Goal: Task Accomplishment & Management: Manage account settings

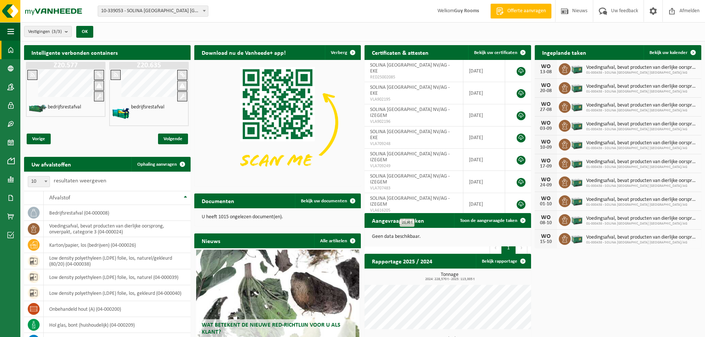
click at [626, 68] on span "Voedingsafval, bevat producten van dierlijke oorsprong, onverpakt, categorie 3" at bounding box center [641, 68] width 111 height 6
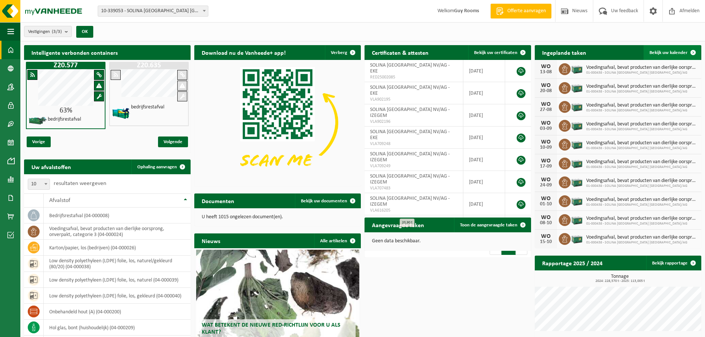
click at [677, 54] on span "Bekijk uw kalender" at bounding box center [669, 52] width 38 height 5
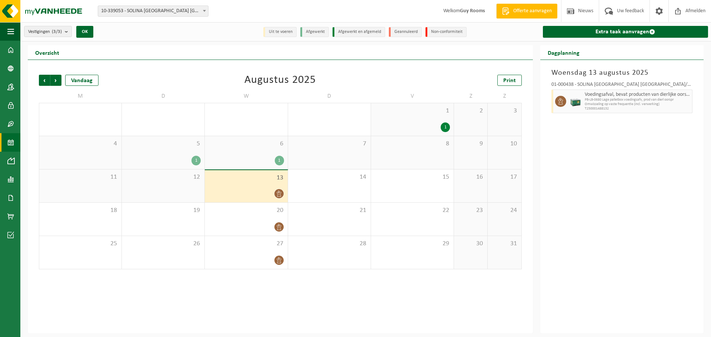
click at [265, 184] on div "13" at bounding box center [246, 186] width 83 height 32
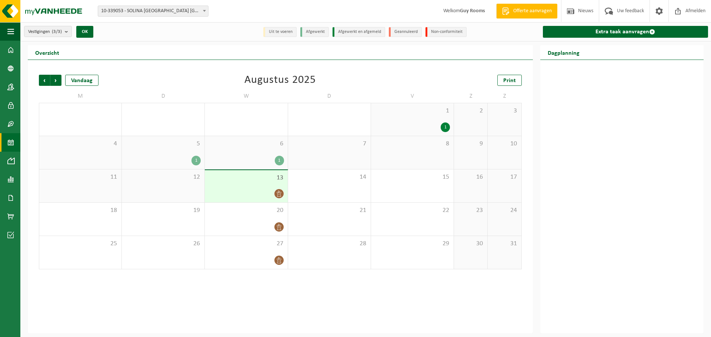
click at [255, 189] on div at bounding box center [245, 194] width 75 height 10
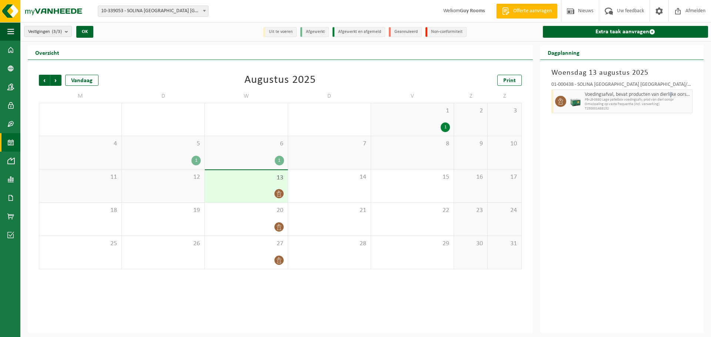
click at [672, 95] on span "Voedingsafval, bevat producten van dierlijke oorsprong, onverpakt, categorie 3" at bounding box center [638, 95] width 106 height 6
click at [633, 100] on span "PB-LB-0680 Lage palletbox voedingsafv, prod van dierl oorspr" at bounding box center [638, 100] width 106 height 4
click at [589, 106] on span "Omwisseling op vaste frequentie (incl. verwerking)" at bounding box center [638, 104] width 106 height 4
click at [251, 185] on div "13" at bounding box center [246, 186] width 83 height 32
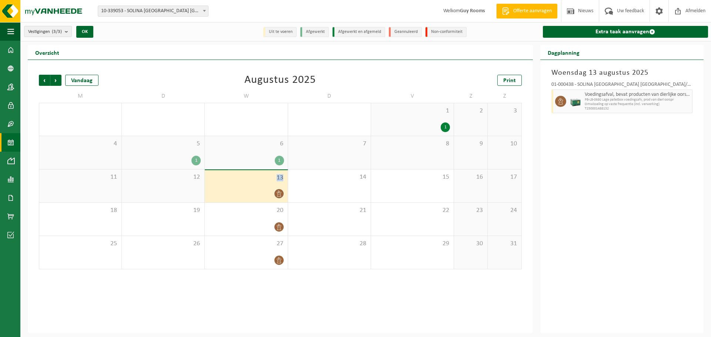
click at [251, 185] on div "13" at bounding box center [246, 186] width 83 height 32
click at [280, 188] on div "13" at bounding box center [246, 186] width 83 height 32
click at [280, 195] on icon at bounding box center [279, 194] width 6 height 6
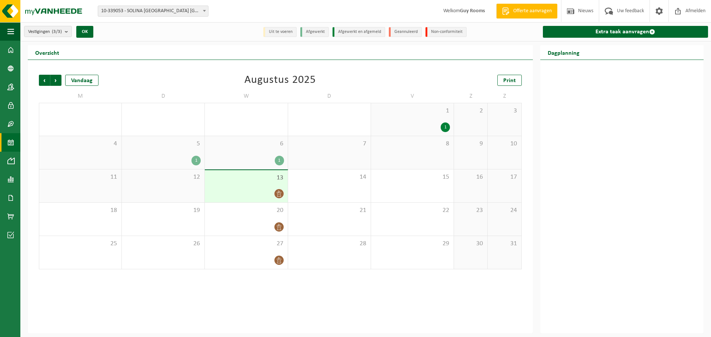
click at [276, 195] on icon at bounding box center [279, 194] width 6 height 6
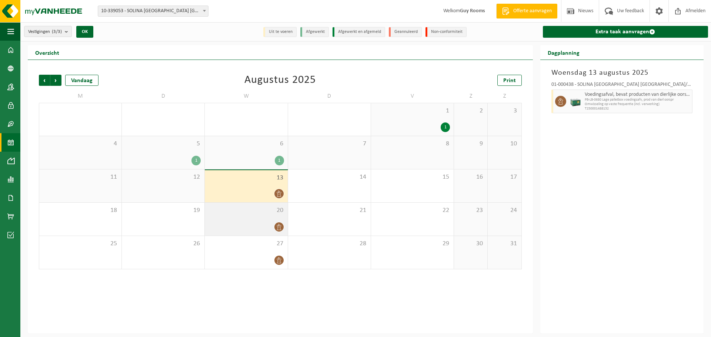
click at [274, 219] on div "20" at bounding box center [246, 219] width 83 height 33
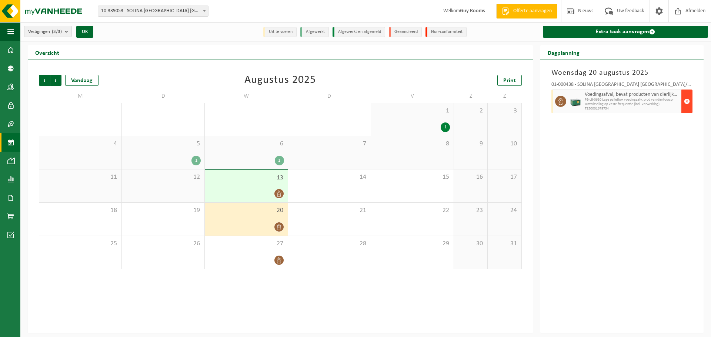
click at [687, 100] on span "button" at bounding box center [687, 101] width 6 height 15
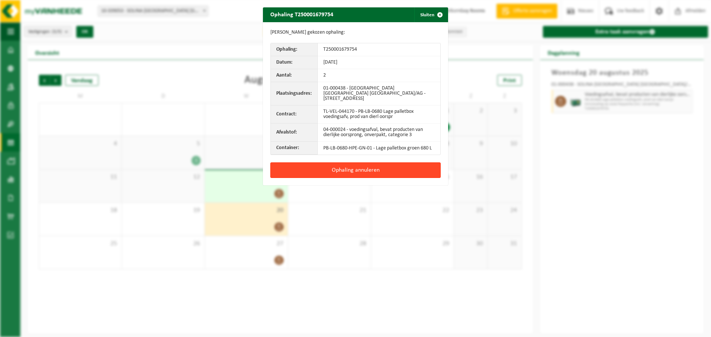
click at [380, 165] on button "Ophaling annuleren" at bounding box center [355, 171] width 170 height 16
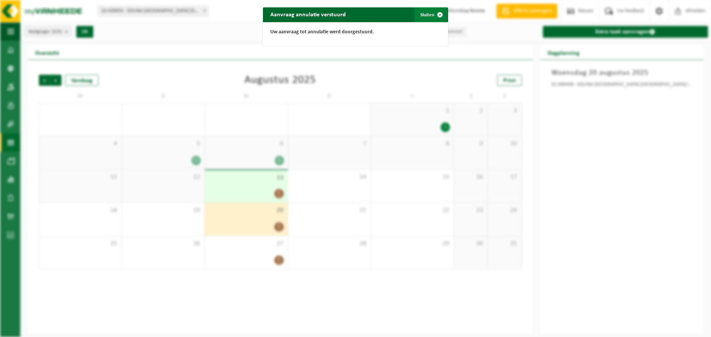
click at [424, 16] on button "Sluiten" at bounding box center [430, 14] width 33 height 15
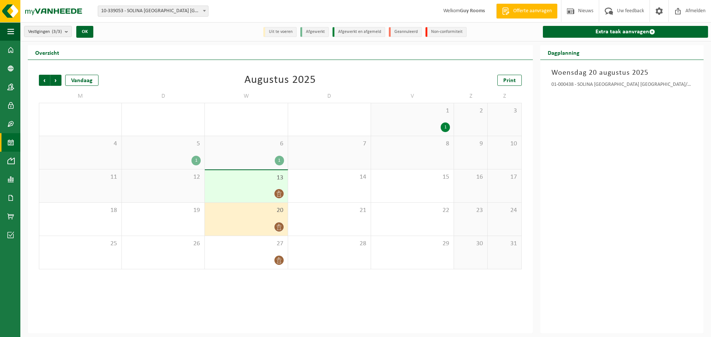
click at [263, 187] on div "13" at bounding box center [246, 186] width 83 height 32
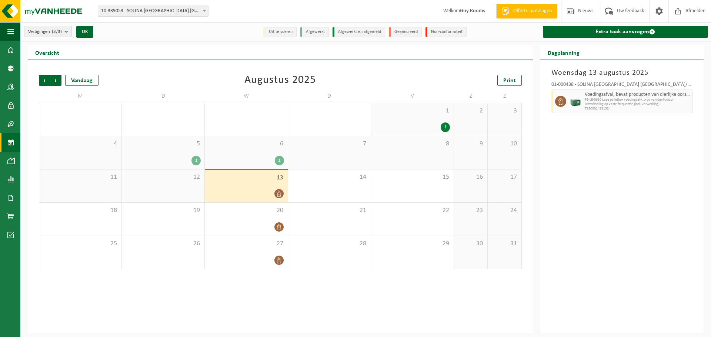
click at [690, 97] on span "Voedingsafval, bevat producten van dierlijke oorsprong, onverpakt, categorie 3" at bounding box center [638, 95] width 106 height 6
click at [259, 254] on div "27" at bounding box center [246, 252] width 83 height 33
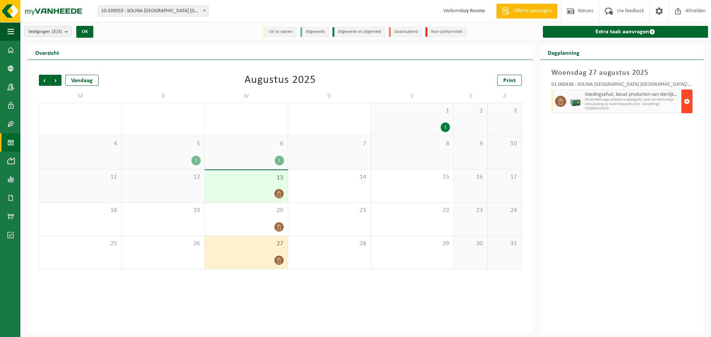
click at [687, 98] on span "button" at bounding box center [687, 101] width 6 height 15
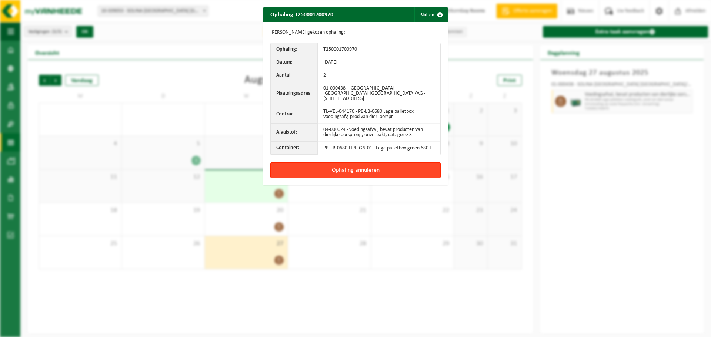
click at [357, 164] on button "Ophaling annuleren" at bounding box center [355, 171] width 170 height 16
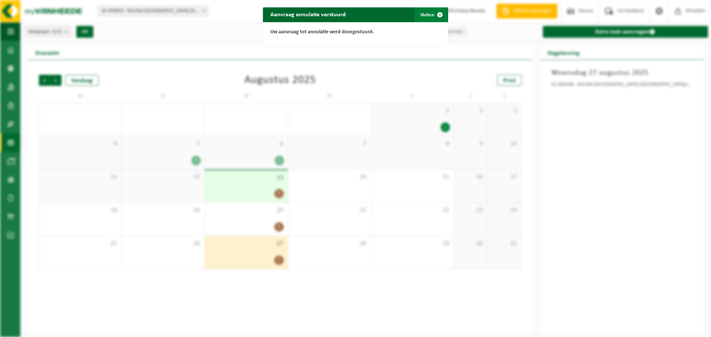
click at [425, 13] on button "Sluiten" at bounding box center [430, 14] width 33 height 15
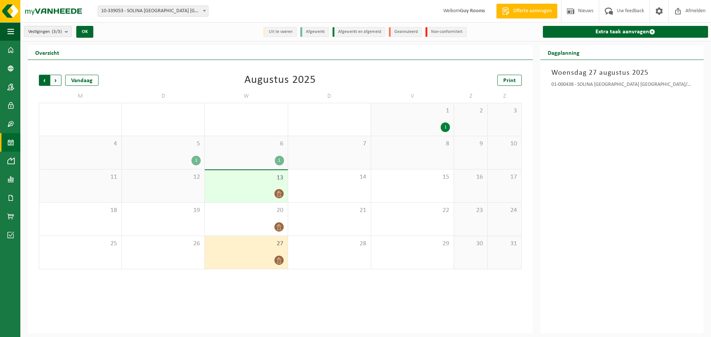
click at [56, 81] on span "Volgende" at bounding box center [55, 80] width 11 height 11
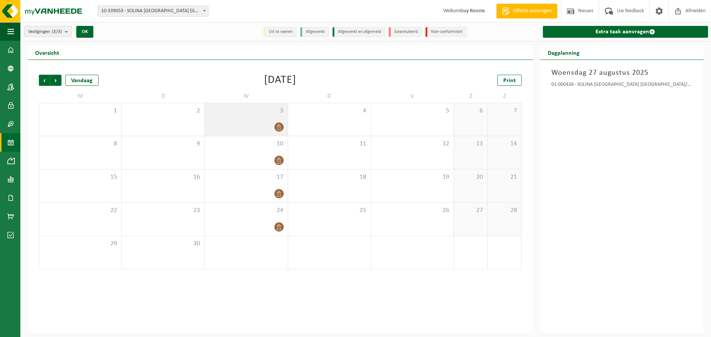
click at [265, 120] on div "3" at bounding box center [246, 119] width 83 height 33
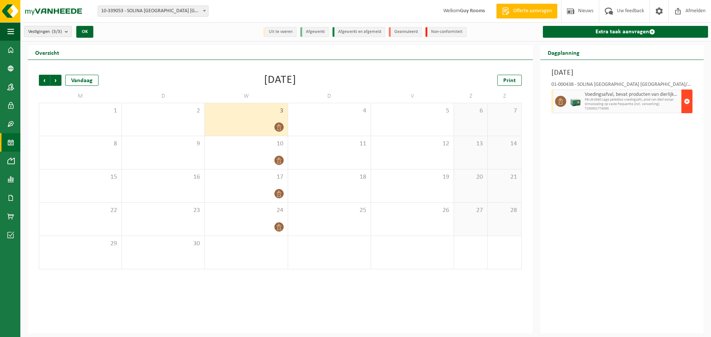
click at [690, 102] on button "button" at bounding box center [686, 102] width 11 height 24
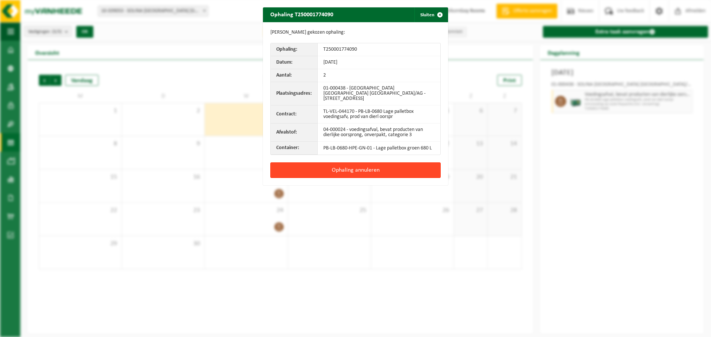
click at [369, 168] on button "Ophaling annuleren" at bounding box center [355, 171] width 170 height 16
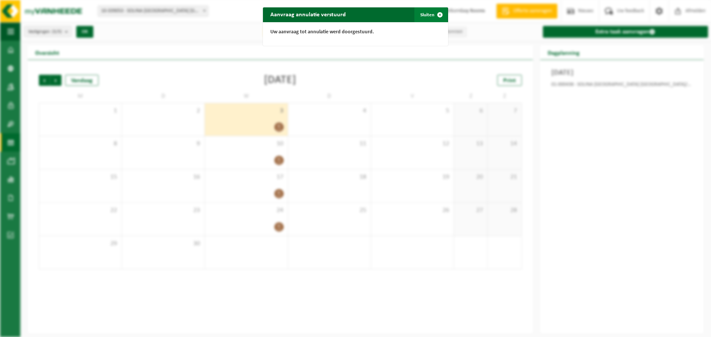
click at [422, 15] on button "Sluiten" at bounding box center [430, 14] width 33 height 15
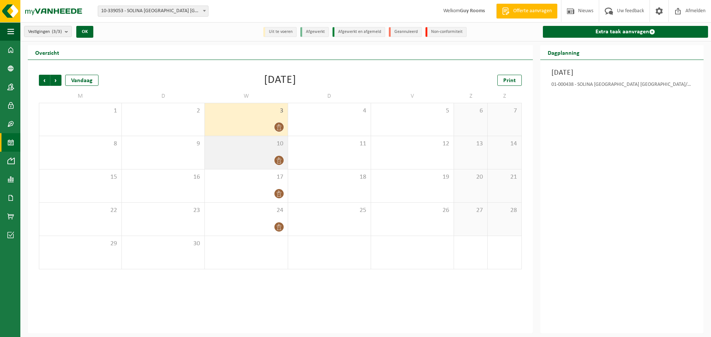
click at [243, 157] on div at bounding box center [245, 160] width 75 height 10
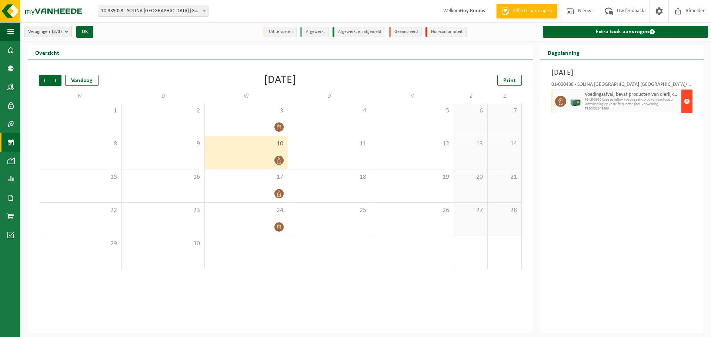
click at [686, 98] on span "button" at bounding box center [687, 101] width 6 height 15
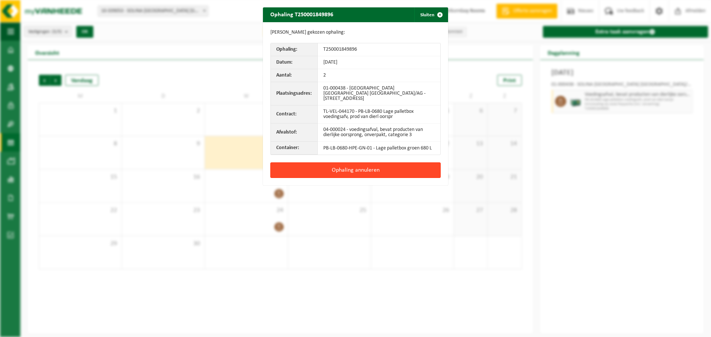
click at [365, 163] on button "Ophaling annuleren" at bounding box center [355, 171] width 170 height 16
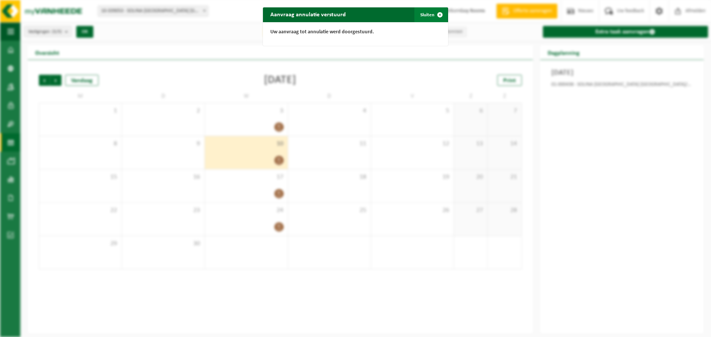
click at [423, 13] on button "Sluiten" at bounding box center [430, 14] width 33 height 15
